Goal: Task Accomplishment & Management: Manage account settings

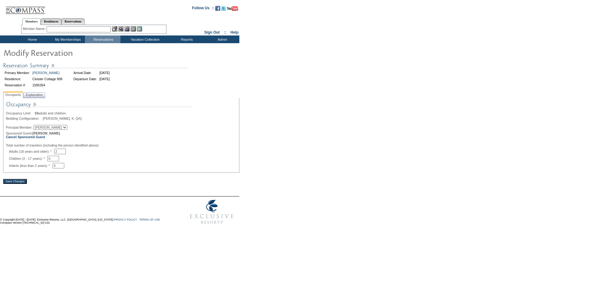
click at [20, 184] on input "Save Changes" at bounding box center [15, 181] width 24 height 5
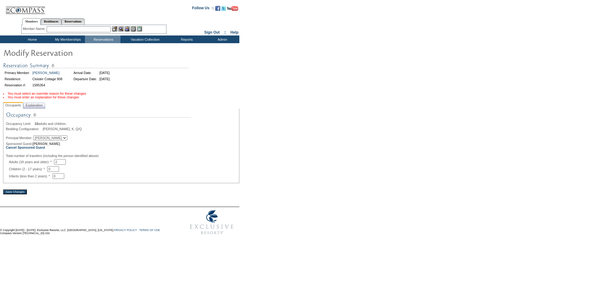
click at [38, 101] on ul "You must select an override reason for these changes You must enter an explanat…" at bounding box center [121, 97] width 236 height 10
click at [37, 104] on span "Explanation" at bounding box center [34, 105] width 20 height 6
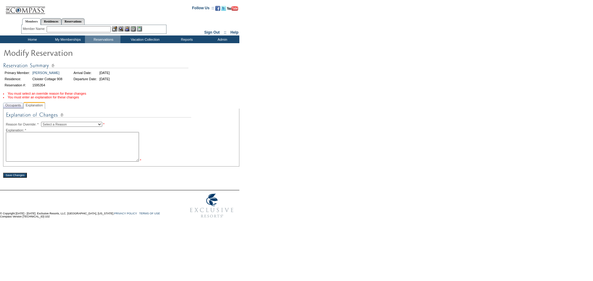
click at [62, 140] on textarea at bounding box center [72, 147] width 133 height 30
click at [73, 127] on select "Select a Reason Creating Continuous Stay Days Rebooked After Cancellation Editi…" at bounding box center [71, 124] width 61 height 5
select select "1045"
click at [46, 124] on select "Select a Reason Creating Continuous Stay Days Rebooked After Cancellation Editi…" at bounding box center [71, 124] width 61 height 5
click at [57, 148] on textarea at bounding box center [72, 147] width 133 height 30
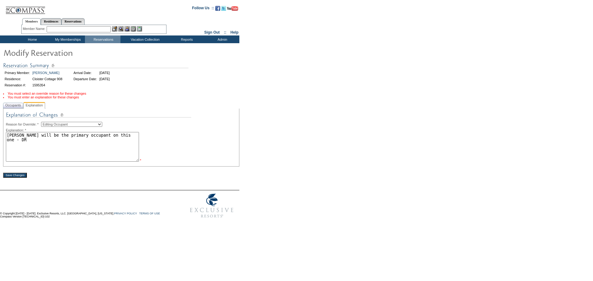
type textarea "[PERSON_NAME] will be the primary occupant on this one - DR"
click at [25, 175] on div "Save Changes" at bounding box center [121, 172] width 236 height 11
click at [22, 176] on input "Save Changes" at bounding box center [15, 174] width 24 height 5
